Goal: Task Accomplishment & Management: Manage account settings

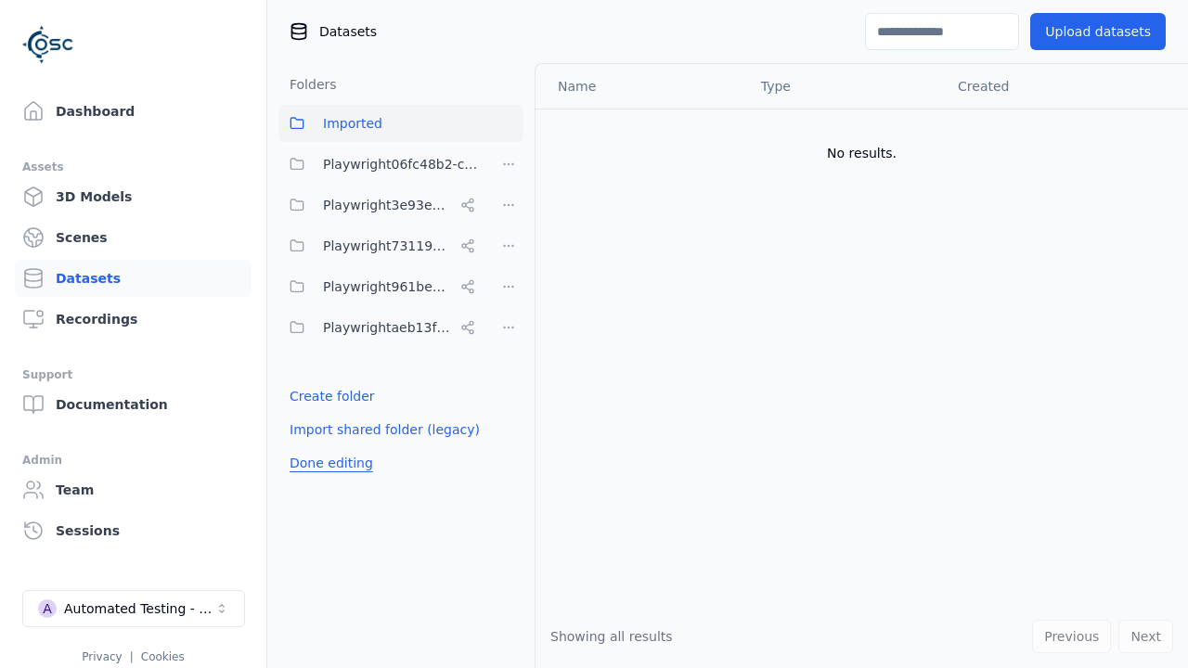
click at [327, 480] on button "Done editing" at bounding box center [331, 462] width 106 height 33
click at [310, 446] on button "Done editing" at bounding box center [331, 462] width 106 height 33
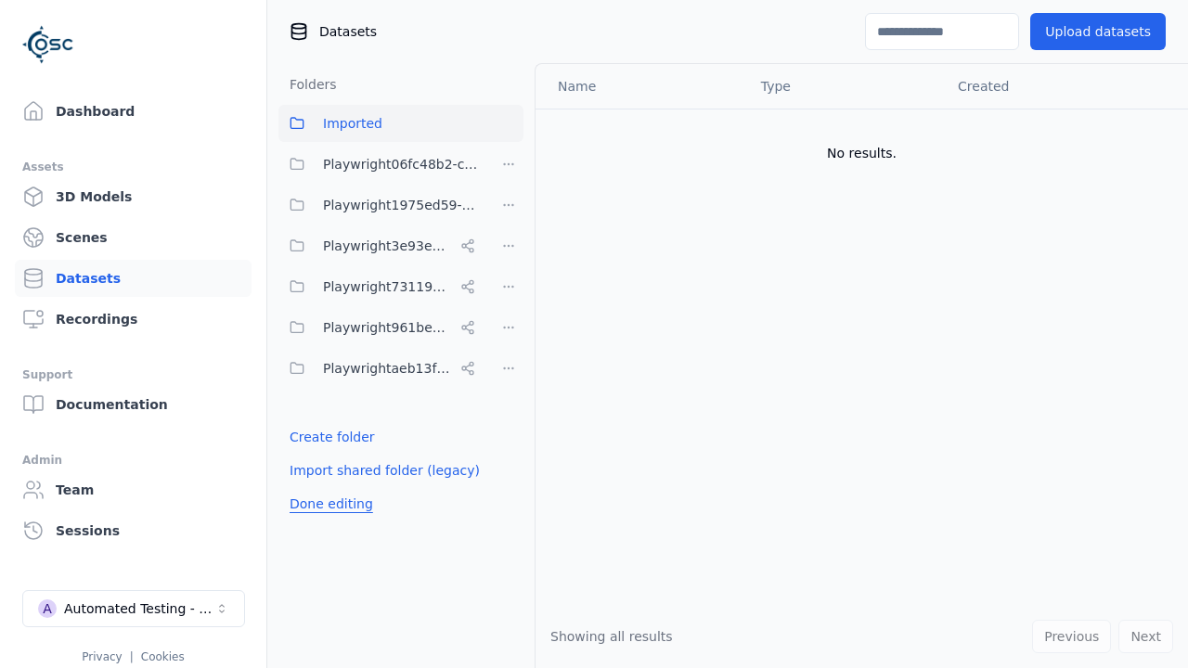
click at [509, 205] on html "Support Dashboard Assets 3D Models Scenes Datasets Recordings Support Documenta…" at bounding box center [594, 334] width 1188 height 668
click at [508, 302] on div "Rename" at bounding box center [515, 303] width 124 height 30
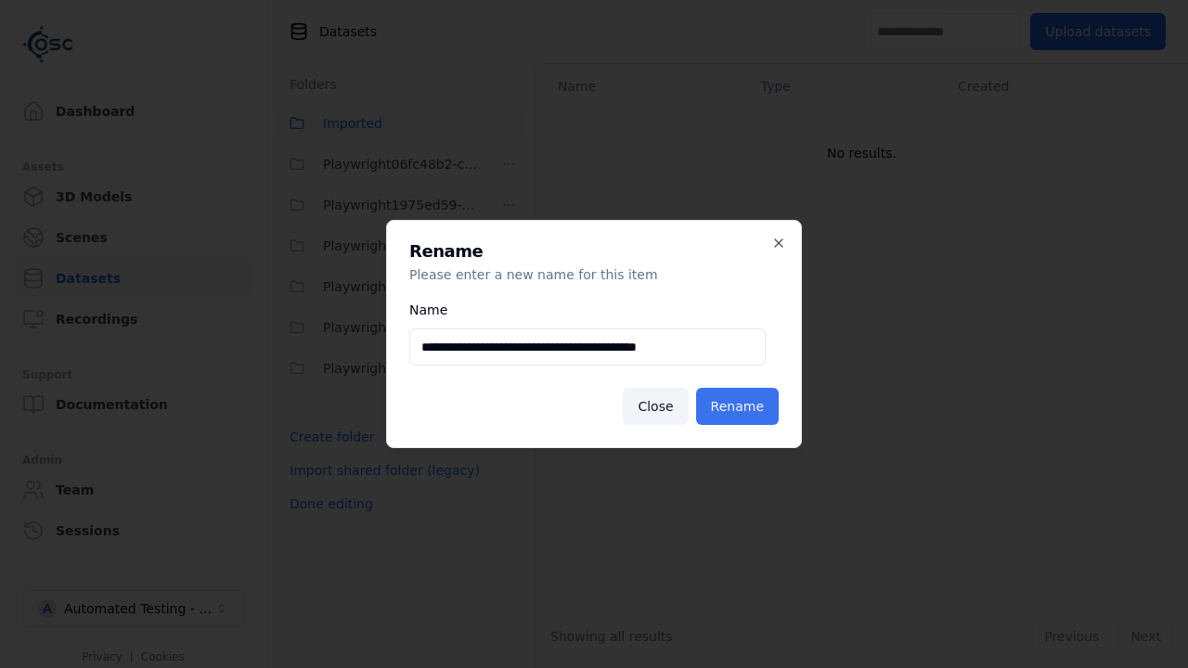
click at [586, 347] on input "**********" at bounding box center [587, 346] width 356 height 37
type input "**********"
click at [741, 406] on button "Rename" at bounding box center [737, 406] width 83 height 37
click at [327, 504] on button "Done editing" at bounding box center [331, 503] width 106 height 33
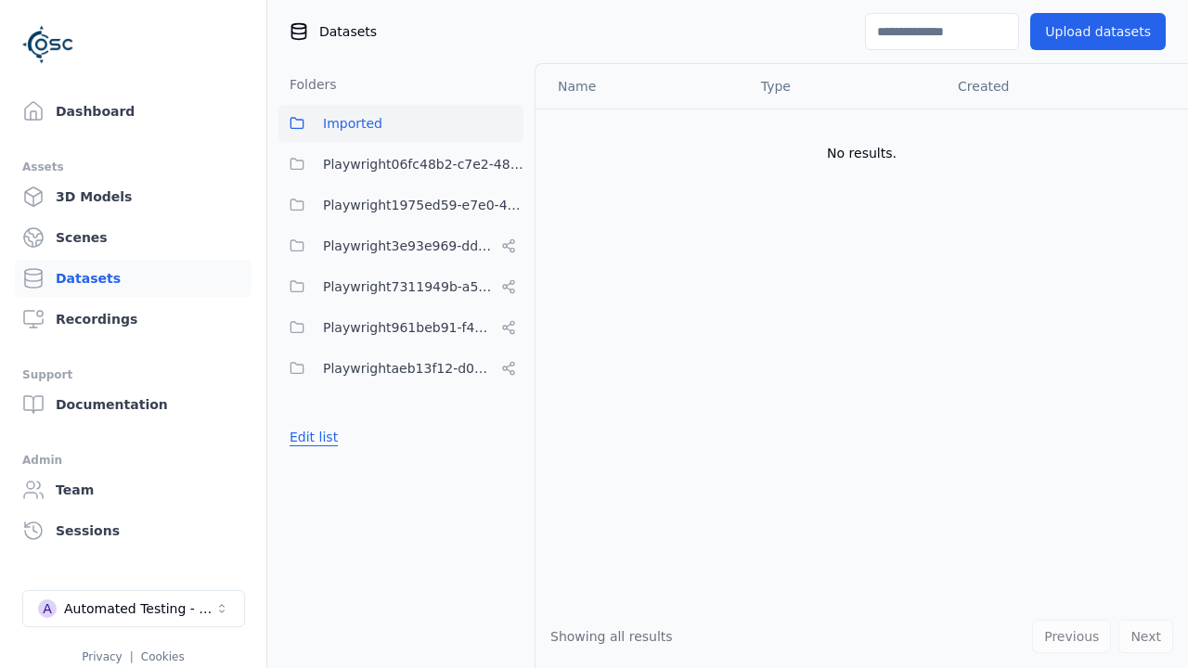
click at [310, 437] on button "Edit list" at bounding box center [313, 436] width 71 height 33
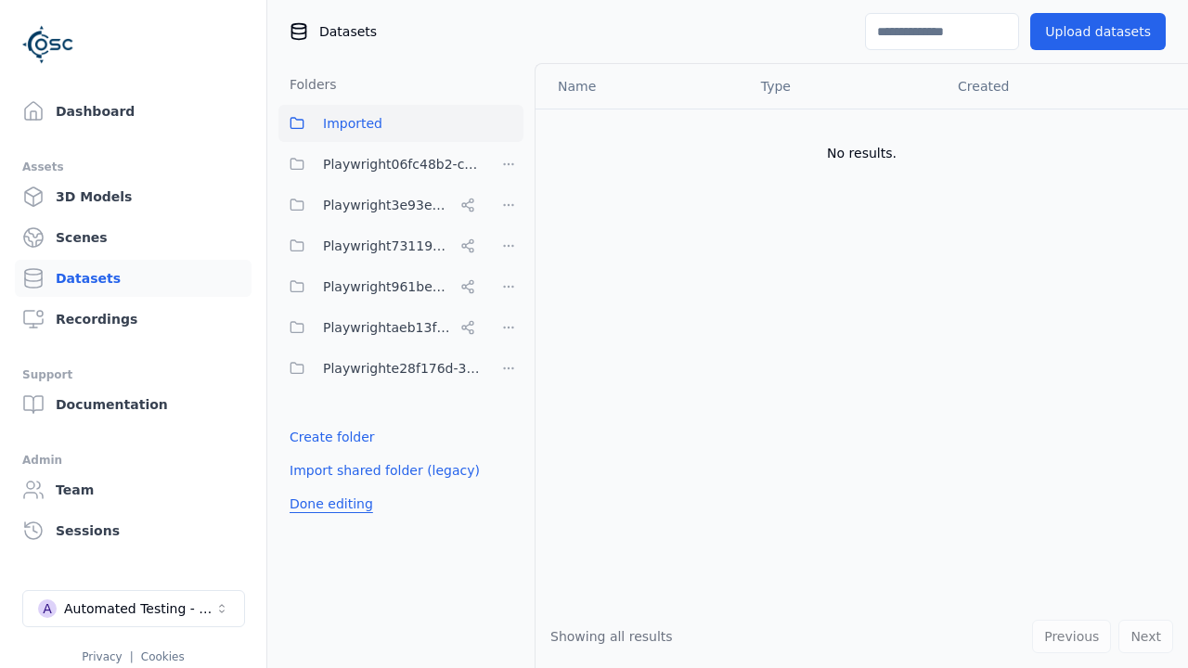
click at [509, 368] on html "Support Dashboard Assets 3D Models Scenes Datasets Recordings Support Documenta…" at bounding box center [594, 334] width 1188 height 668
click at [508, 495] on div "Delete" at bounding box center [515, 496] width 124 height 30
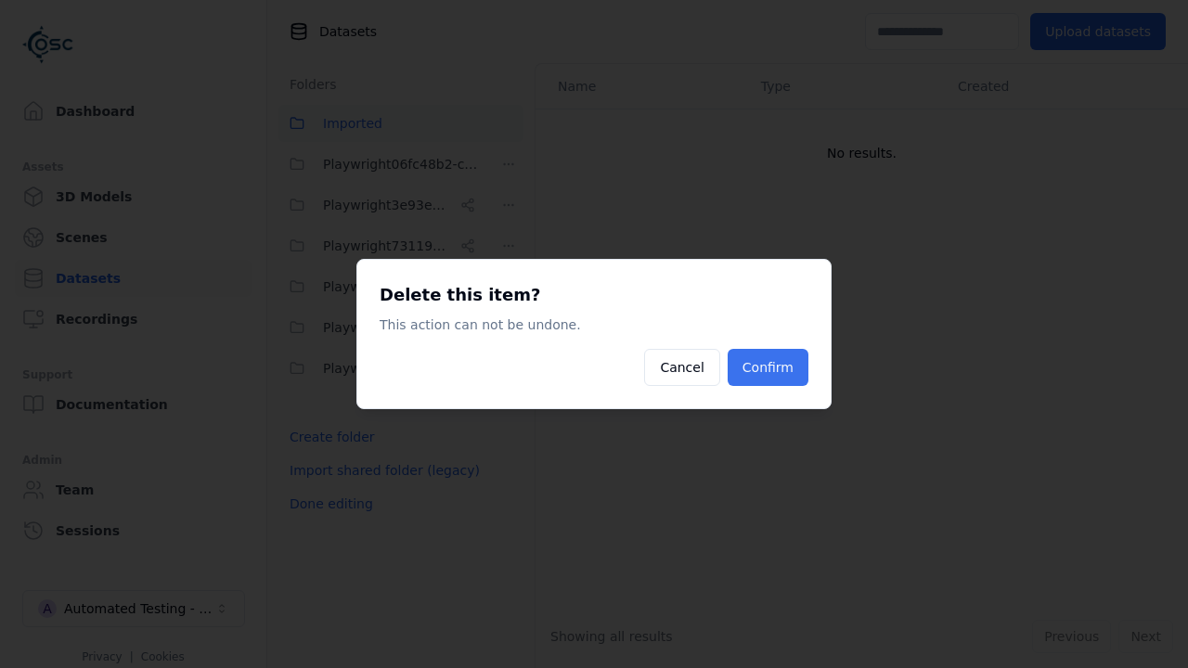
click at [770, 367] on button "Confirm" at bounding box center [768, 367] width 81 height 37
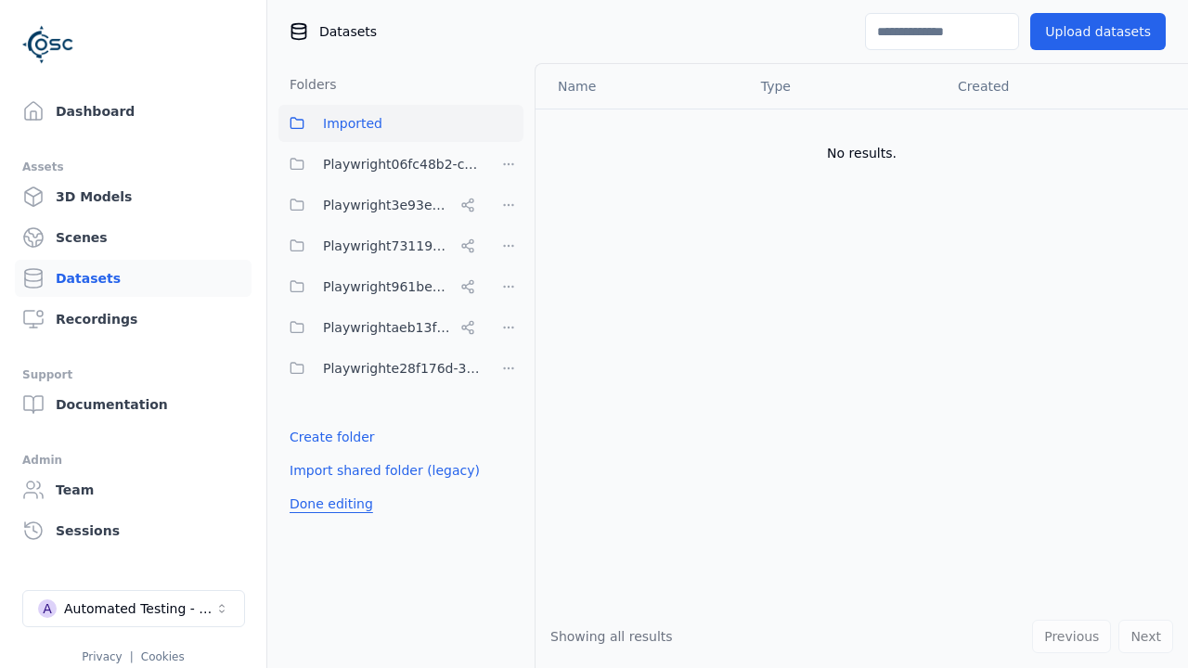
click at [327, 487] on button "Done editing" at bounding box center [331, 503] width 106 height 33
